Goal: Download file/media

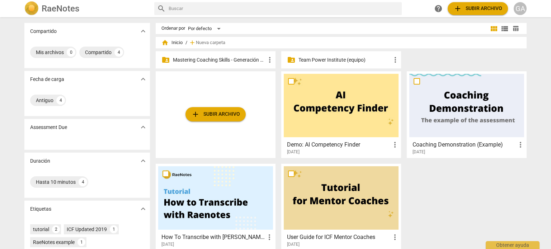
click at [230, 58] on p "Mastering Coaching Skills - Generación 31" at bounding box center [219, 60] width 93 height 8
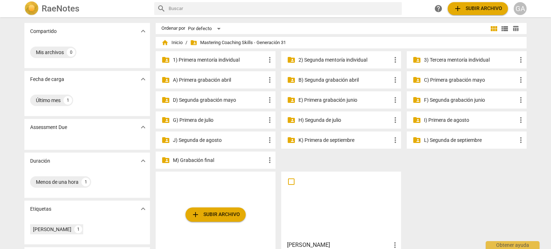
click at [447, 61] on p "3) Tercera mentoría individual" at bounding box center [470, 60] width 93 height 8
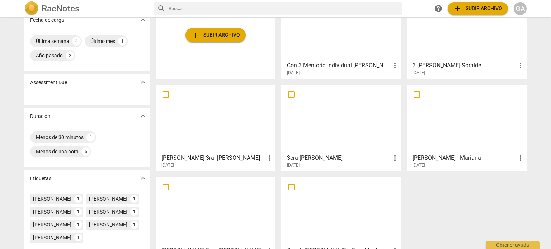
scroll to position [72, 0]
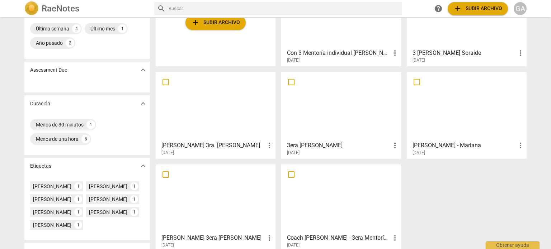
click at [219, 106] on div at bounding box center [215, 107] width 115 height 64
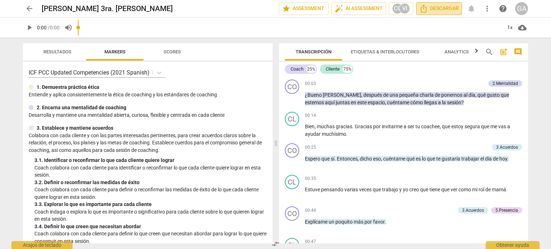
click at [443, 8] on span "Descargar" at bounding box center [439, 8] width 39 height 9
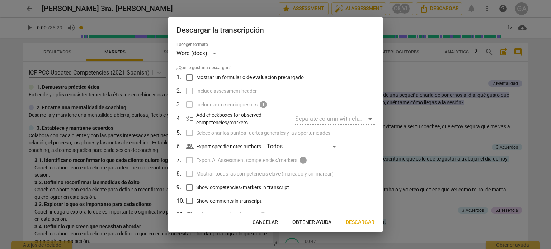
click at [363, 221] on span "Descargar" at bounding box center [360, 222] width 29 height 7
